Goal: Find specific page/section

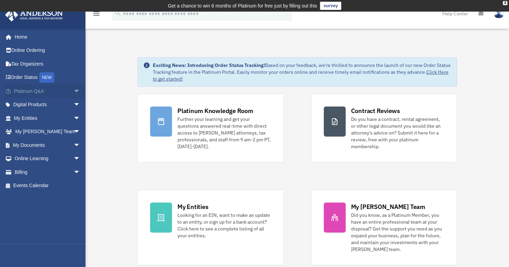
click at [73, 89] on span "arrow_drop_down" at bounding box center [80, 91] width 14 height 14
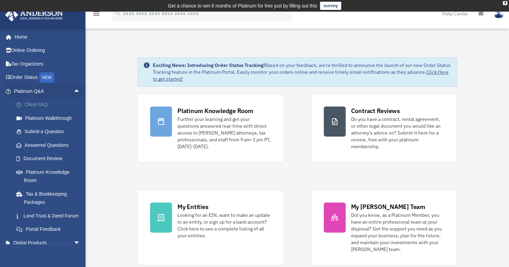
click at [51, 106] on link "Client FAQ" at bounding box center [50, 105] width 81 height 14
click at [44, 108] on link "Client FAQ" at bounding box center [50, 105] width 81 height 14
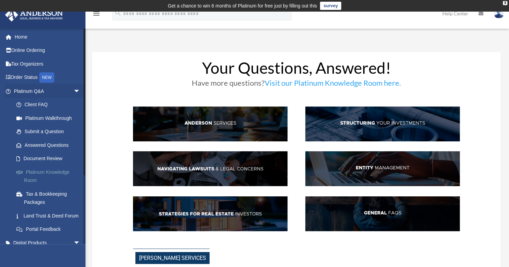
click at [61, 172] on link "Platinum Knowledge Room" at bounding box center [50, 176] width 81 height 22
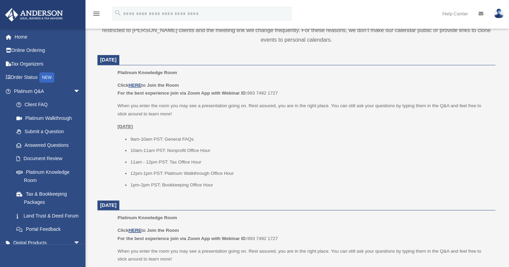
scroll to position [273, 0]
